Goal: Navigation & Orientation: Understand site structure

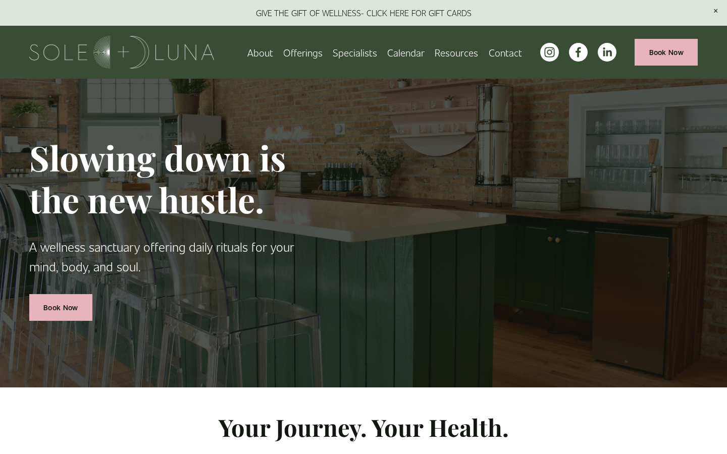
click at [0, 0] on span "Meditations" at bounding box center [0, 0] width 0 height 0
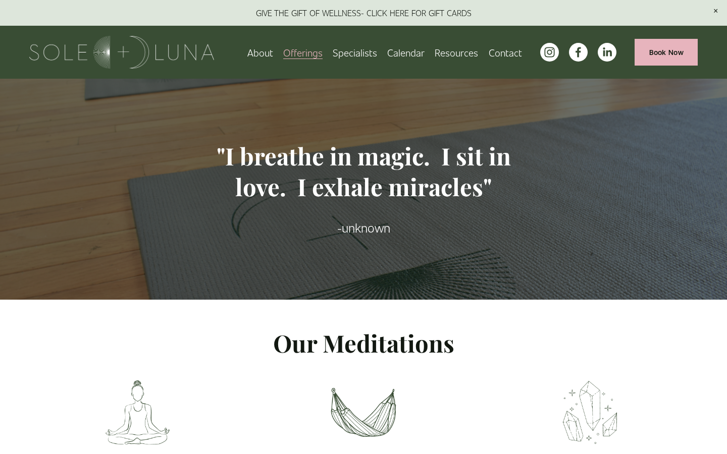
click at [0, 0] on span "Rituals" at bounding box center [0, 0] width 0 height 0
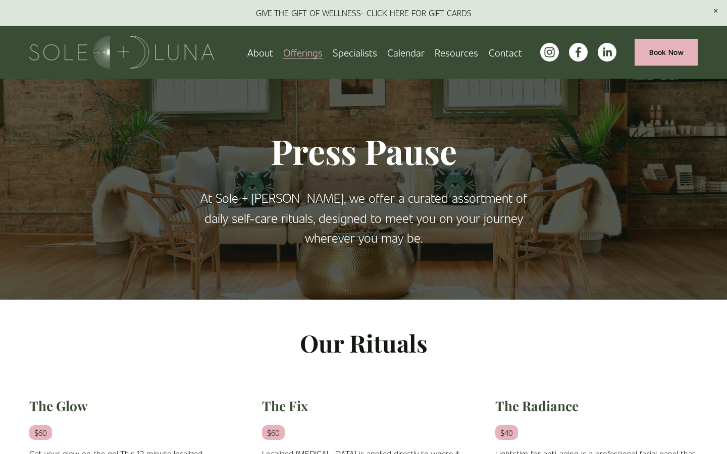
click at [0, 0] on span "Wellness Experiences" at bounding box center [0, 0] width 0 height 0
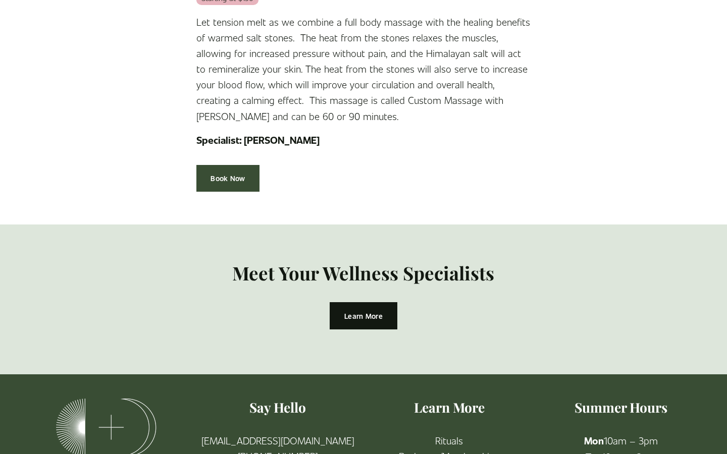
scroll to position [2255, 0]
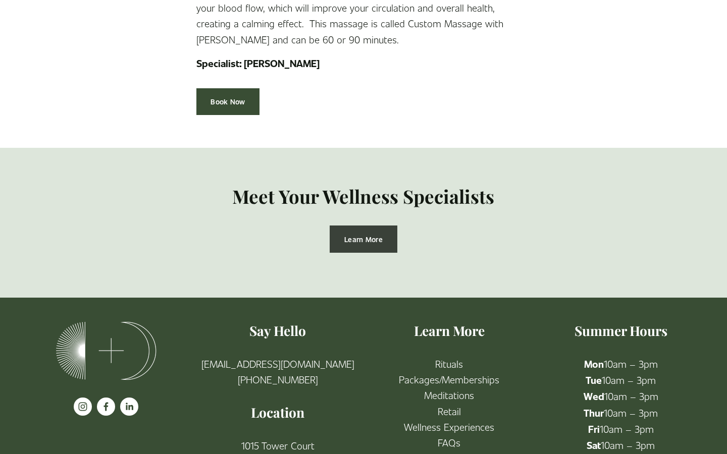
click at [378, 226] on link "Learn More" at bounding box center [362, 239] width 67 height 27
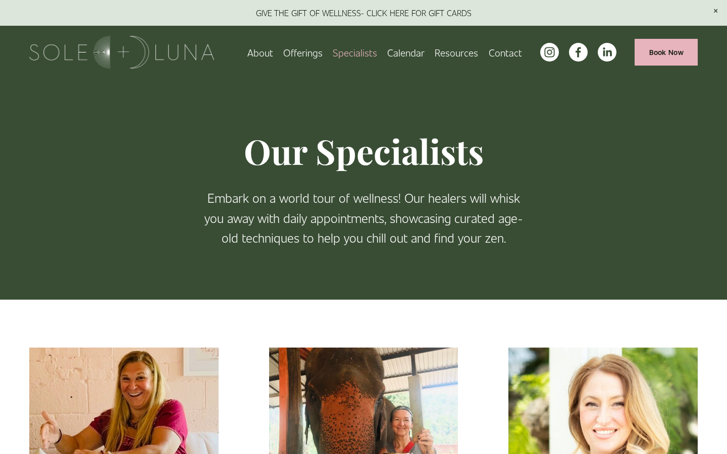
click at [0, 0] on span "Wellness Experiences" at bounding box center [0, 0] width 0 height 0
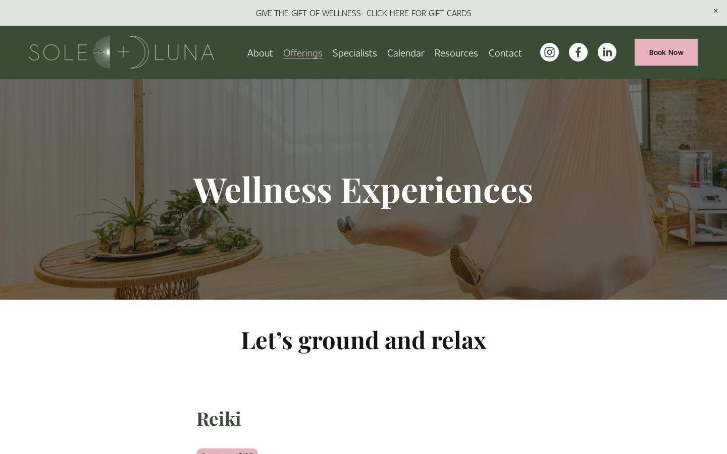
click at [264, 54] on link "About" at bounding box center [260, 52] width 26 height 18
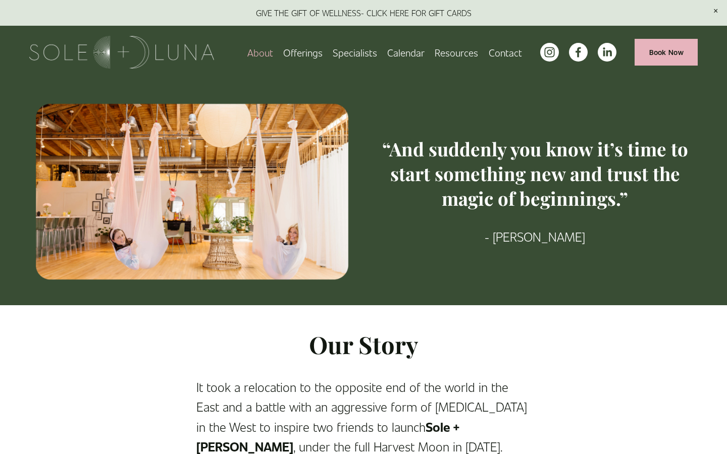
click at [402, 53] on link "Calendar" at bounding box center [405, 52] width 37 height 18
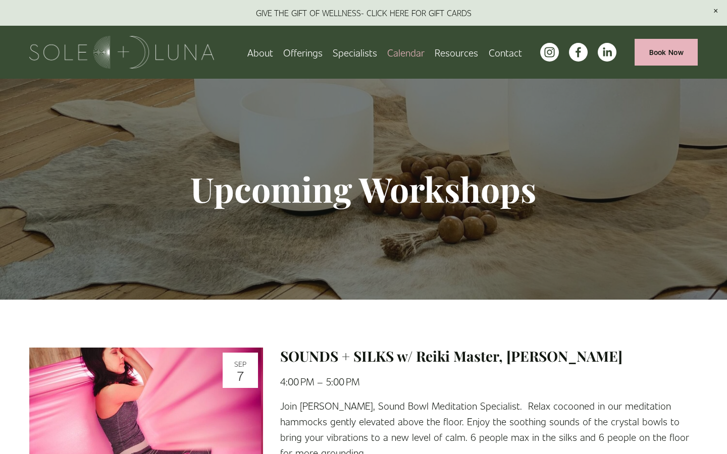
click at [0, 0] on span "FAQs" at bounding box center [0, 0] width 0 height 0
